Goal: Navigation & Orientation: Find specific page/section

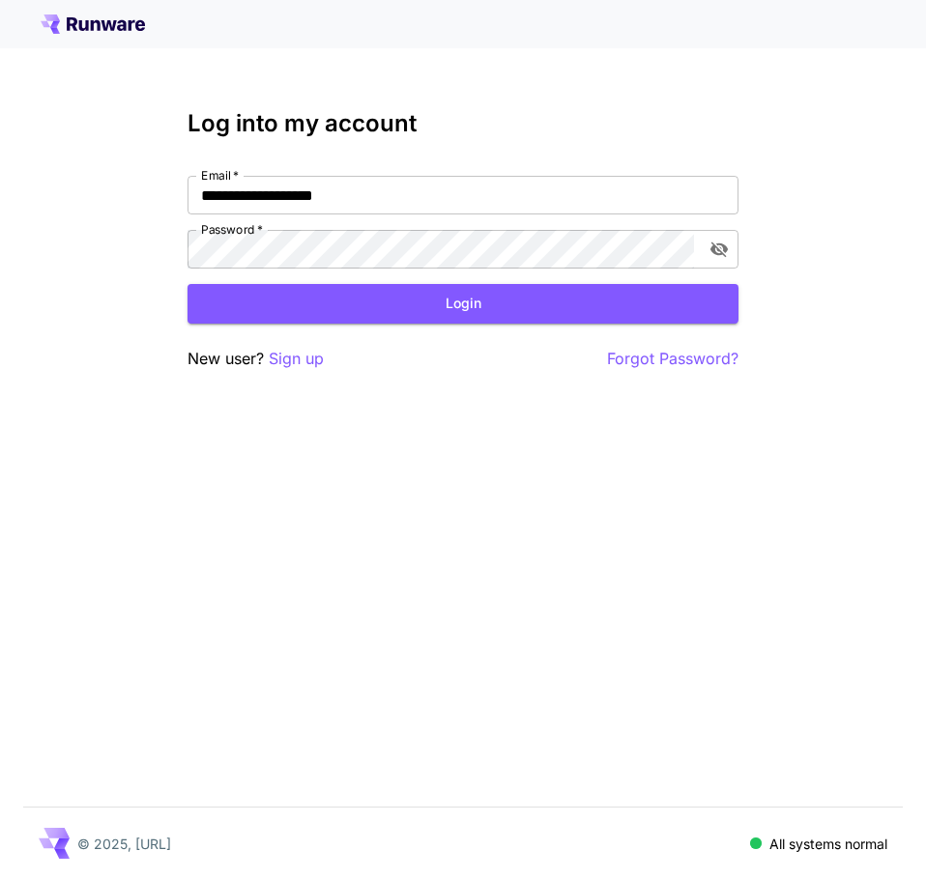
click at [654, 480] on div "**********" at bounding box center [463, 439] width 926 height 879
click at [490, 312] on button "Login" at bounding box center [462, 304] width 551 height 40
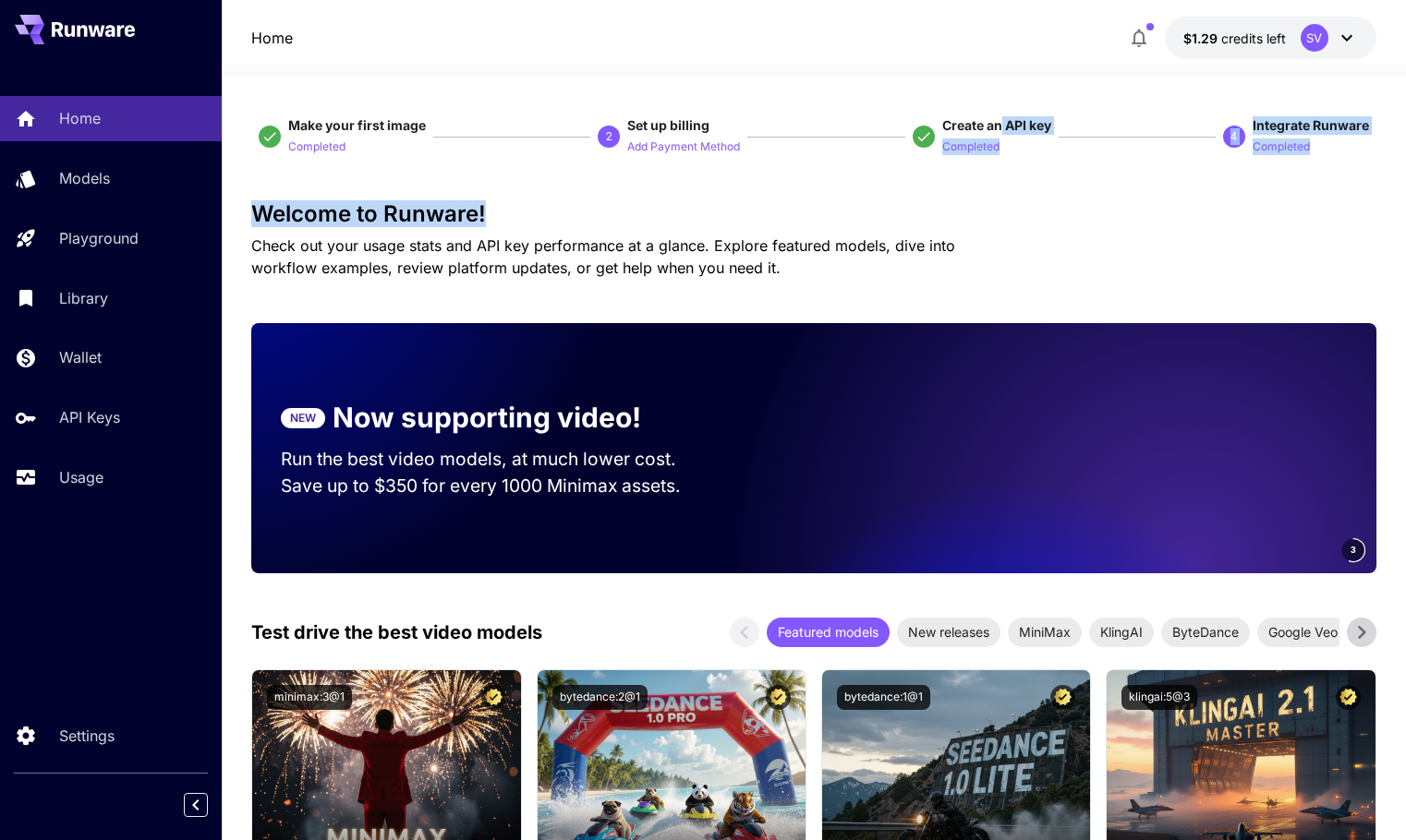
drag, startPoint x: 1003, startPoint y: 126, endPoint x: 1102, endPoint y: 199, distance: 123.0
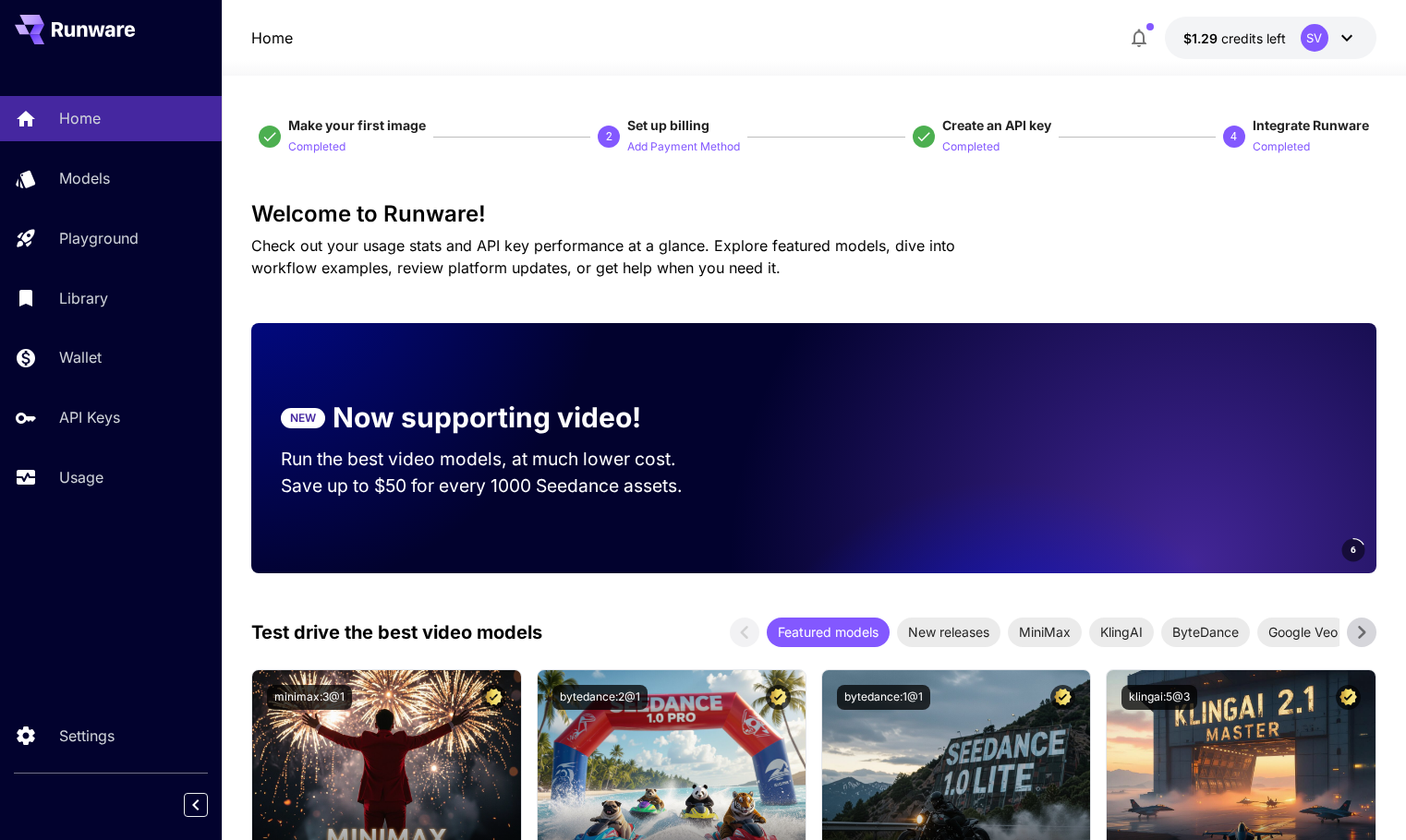
drag, startPoint x: 1086, startPoint y: 280, endPoint x: 571, endPoint y: 147, distance: 531.9
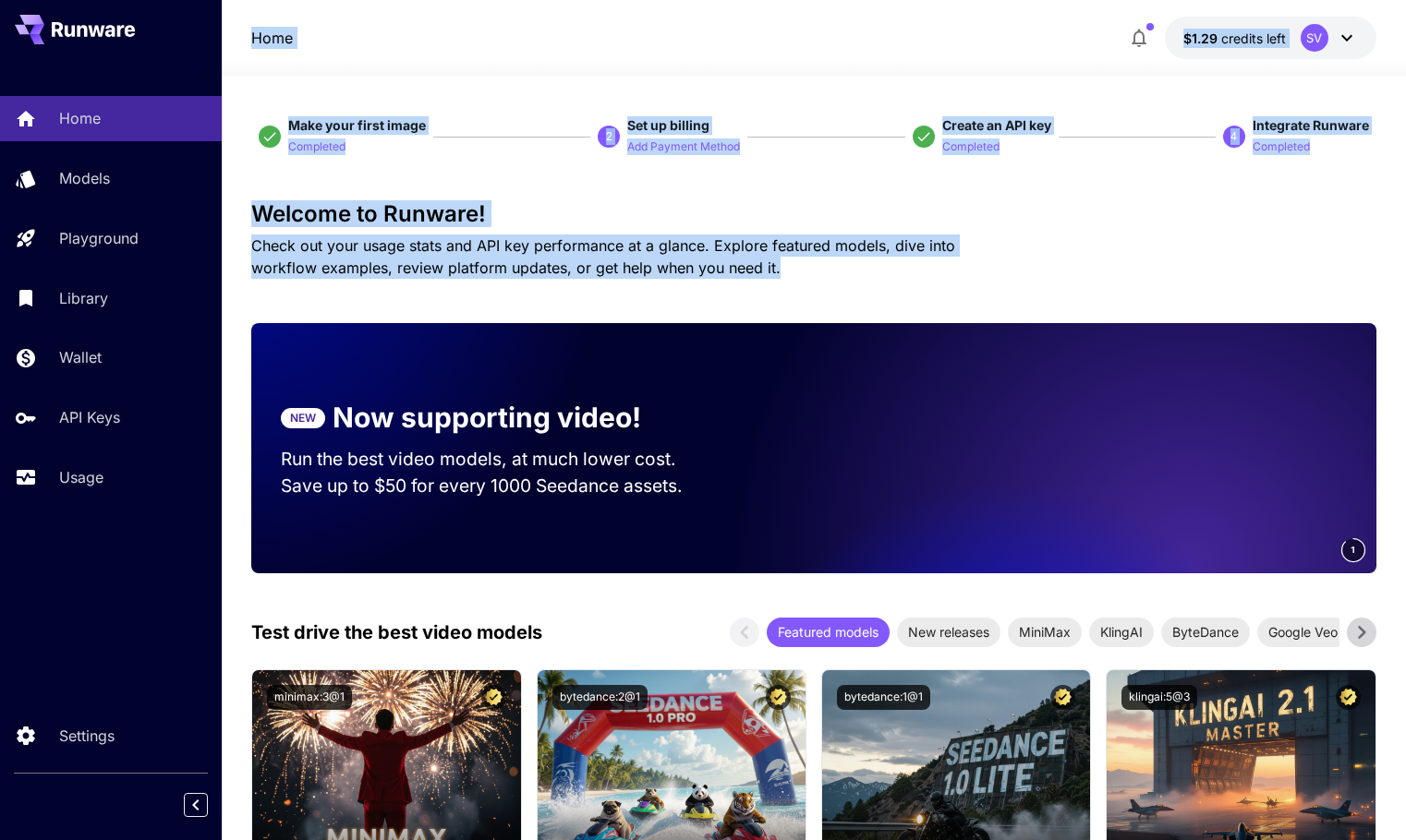
drag, startPoint x: 725, startPoint y: 266, endPoint x: 227, endPoint y: 13, distance: 558.6
click at [227, 12] on div "Home $1.29 credits left SV" at bounding box center [813, 37] width 1184 height 75
drag, startPoint x: 227, startPoint y: 12, endPoint x: 761, endPoint y: 275, distance: 595.3
